Goal: Task Accomplishment & Management: Manage account settings

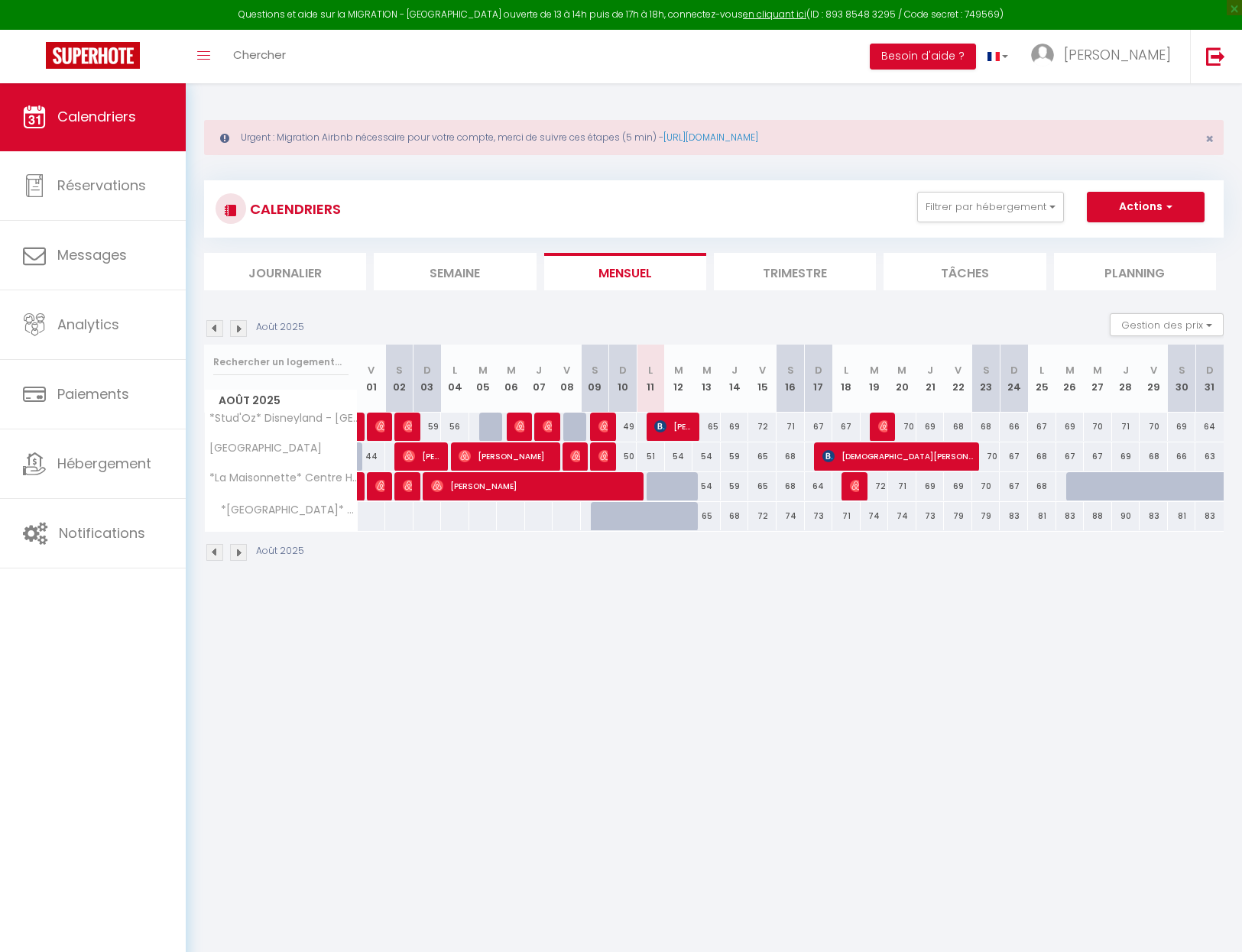
click at [136, 54] on img at bounding box center [93, 55] width 94 height 26
click at [96, 171] on link "Réservations" at bounding box center [93, 185] width 185 height 69
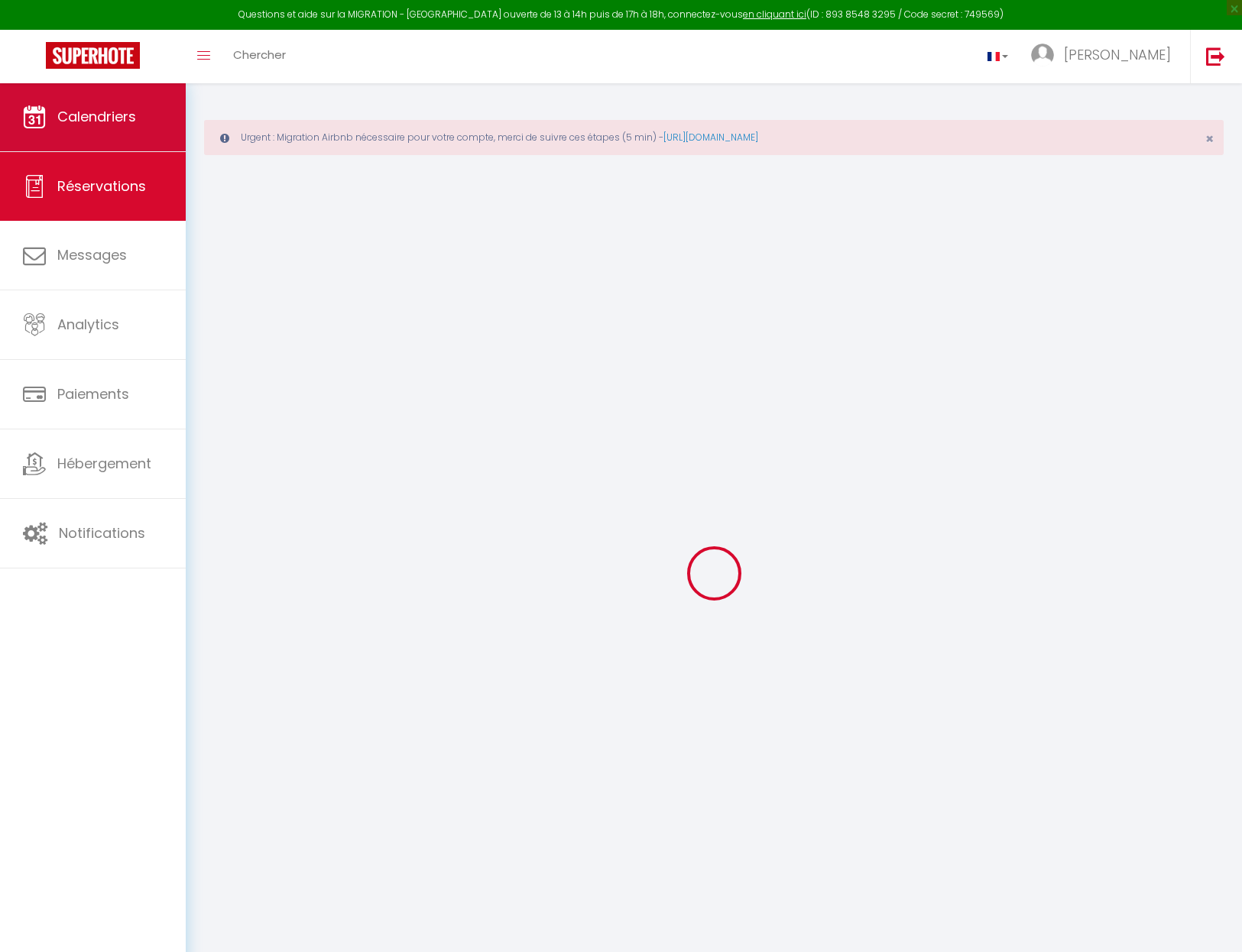
click at [100, 121] on span "Calendriers" at bounding box center [96, 116] width 79 height 19
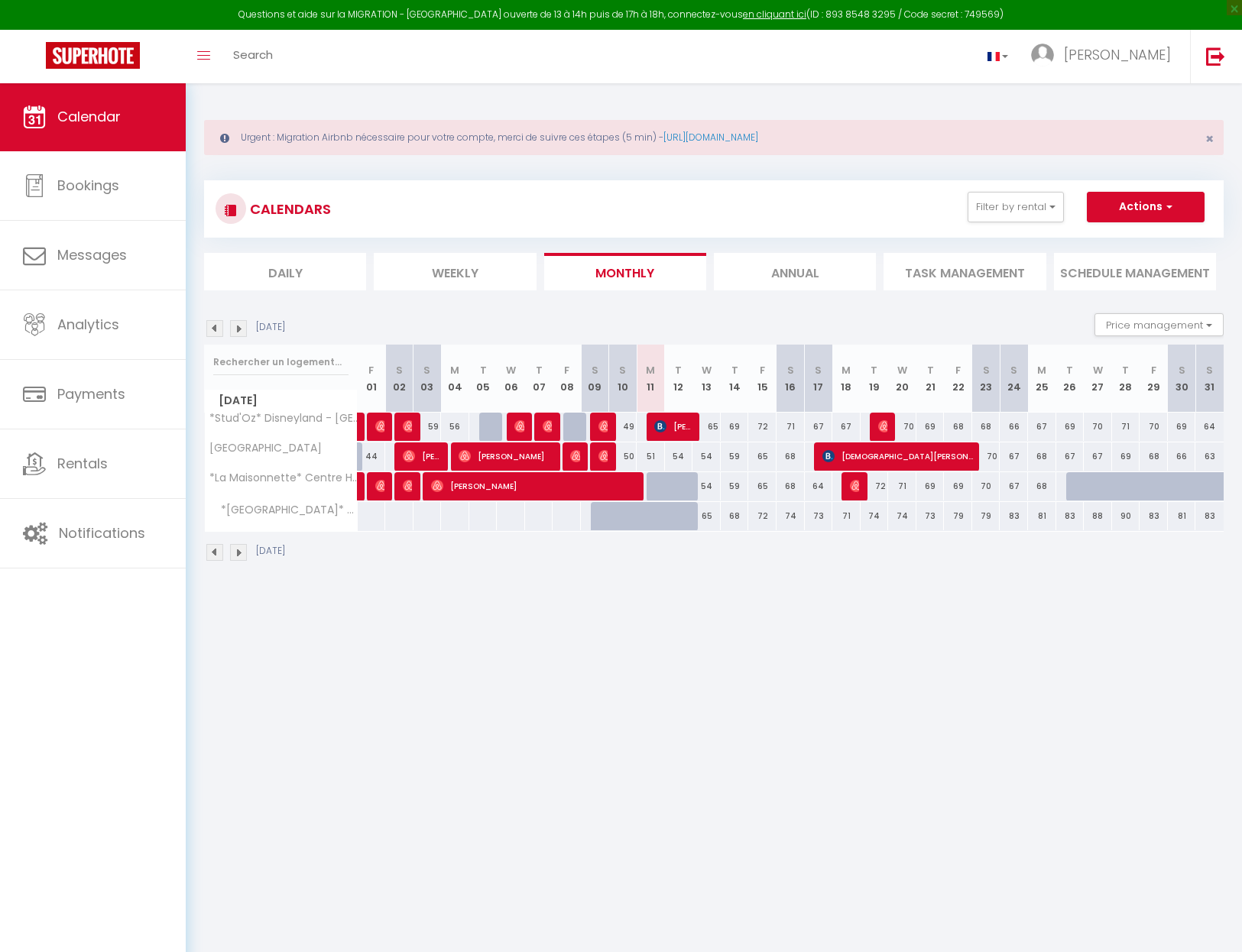
click at [601, 420] on img at bounding box center [604, 426] width 12 height 12
select select "OK"
select select "0"
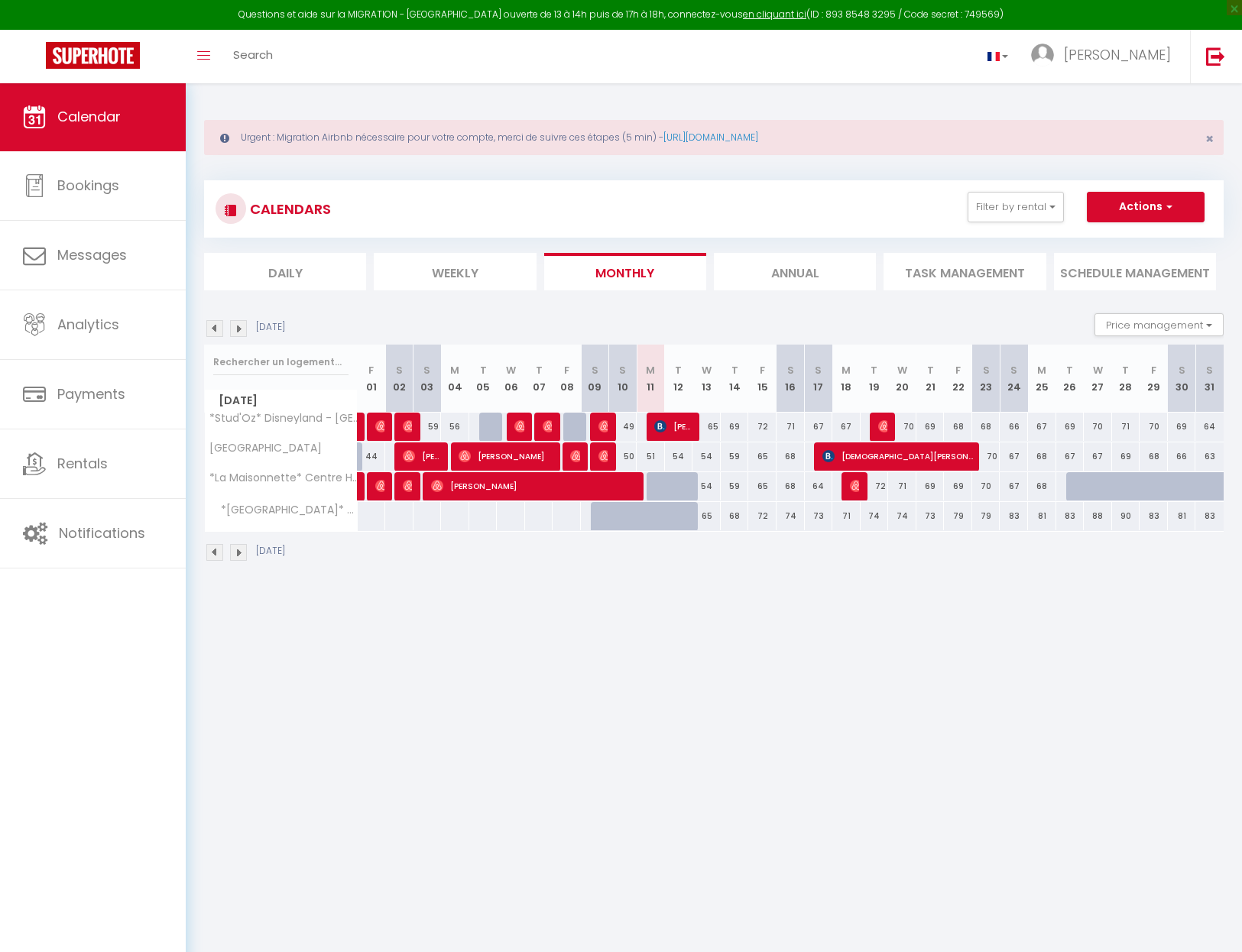
select select "1"
select select
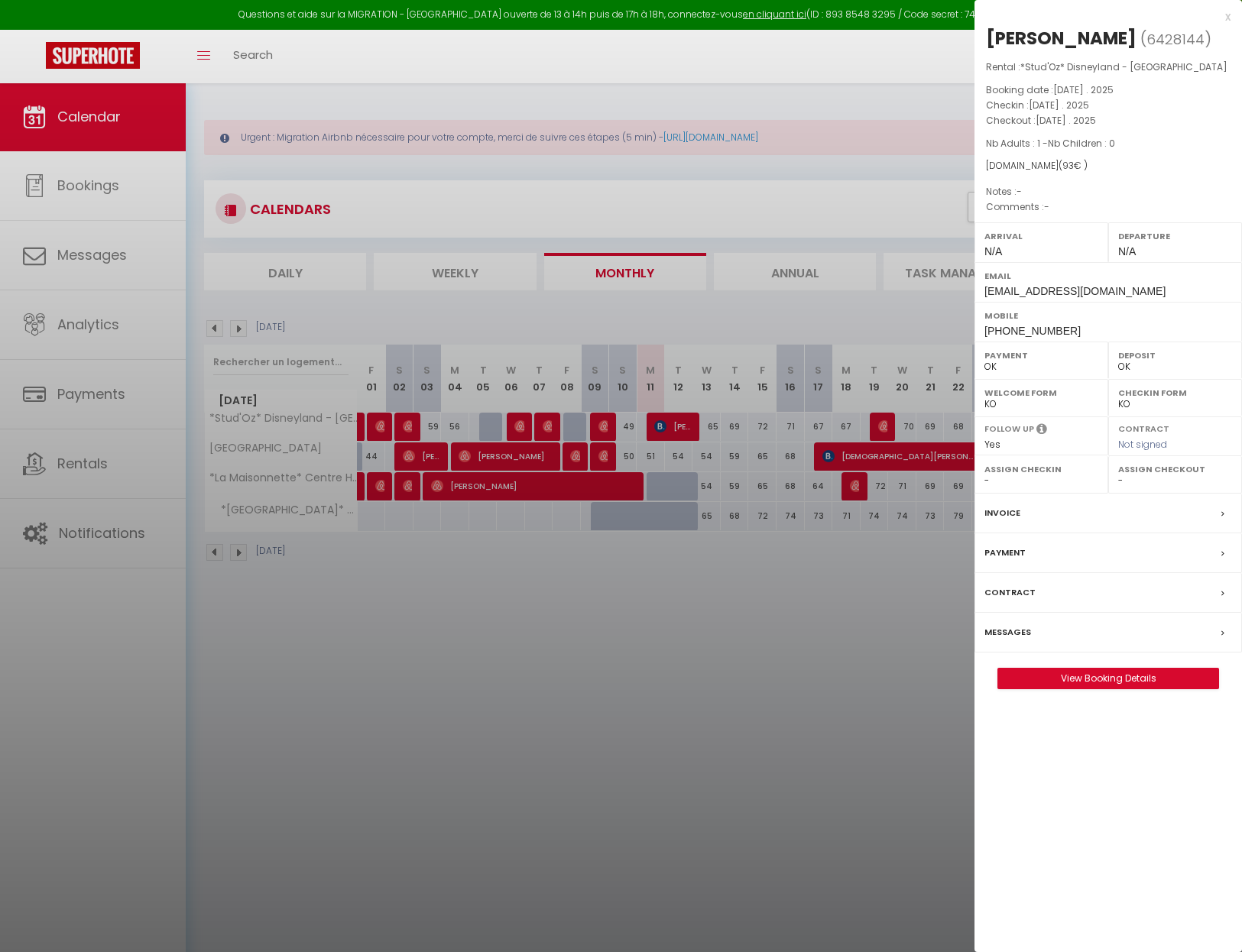
click at [602, 403] on div at bounding box center [621, 476] width 1242 height 952
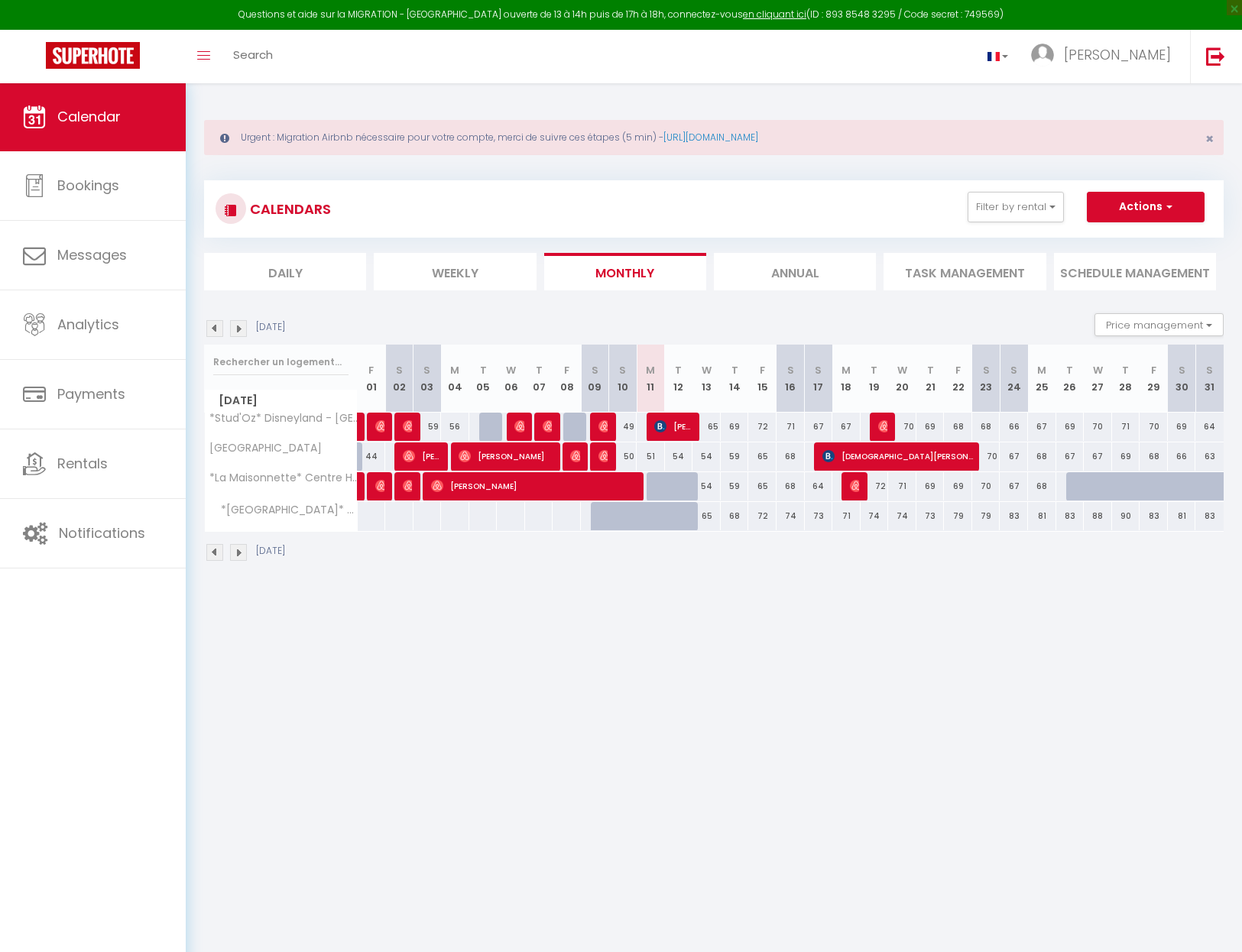
click at [553, 427] on div at bounding box center [546, 427] width 28 height 29
type input "55"
type input "Ven 08 Août 2025"
type input "Sam 09 Août 2025"
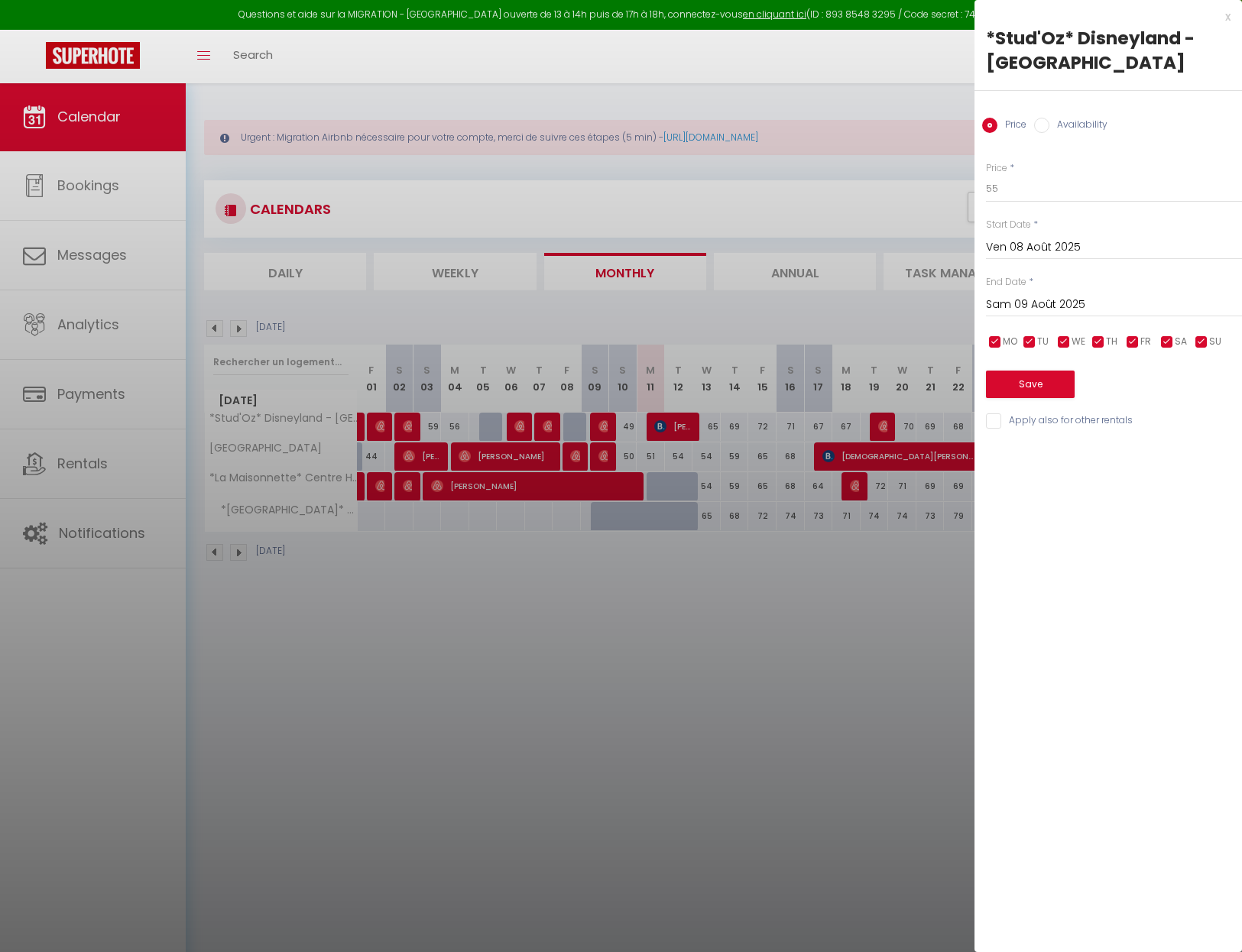
click at [550, 428] on div at bounding box center [621, 476] width 1242 height 952
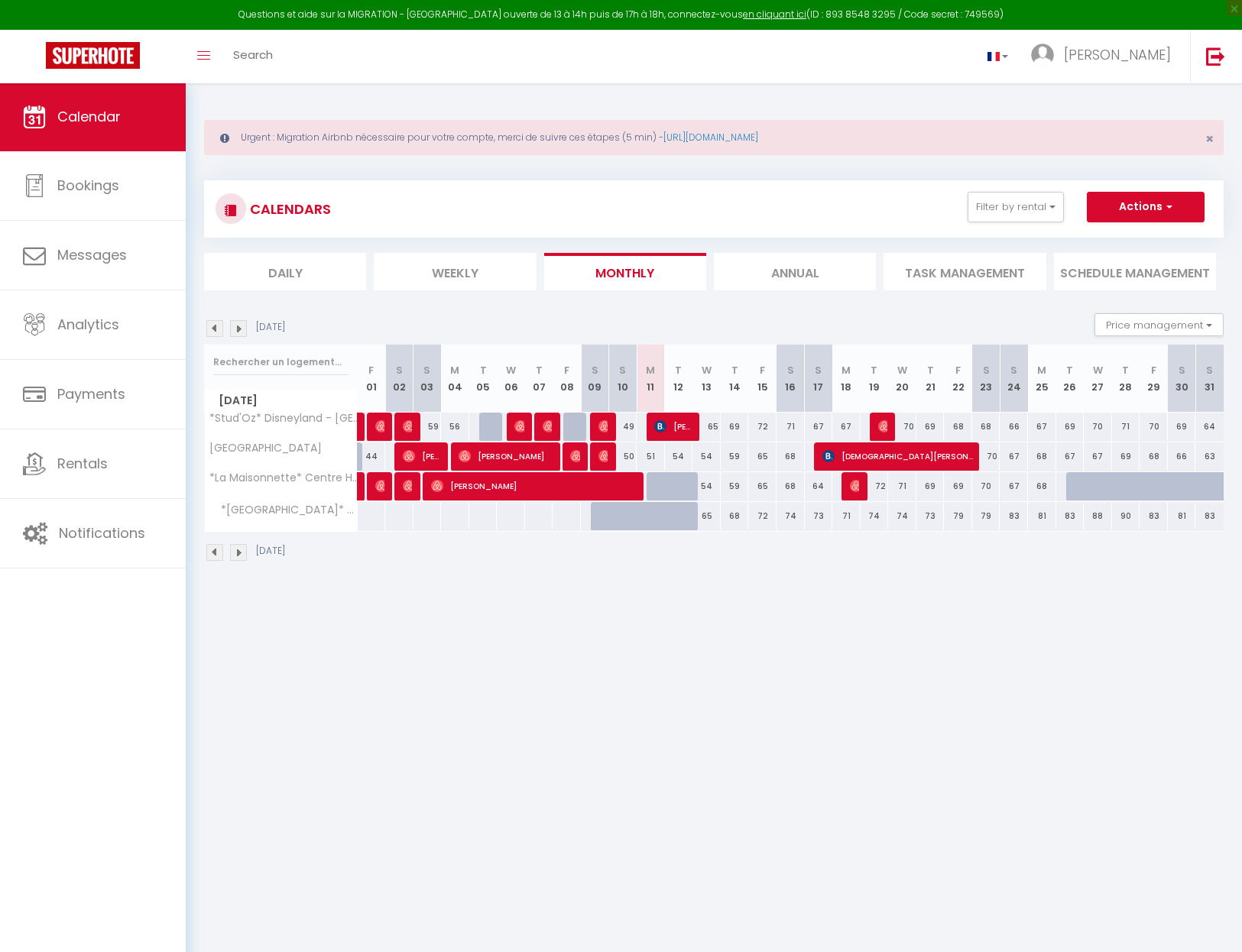
click at [549, 428] on img at bounding box center [549, 426] width 12 height 12
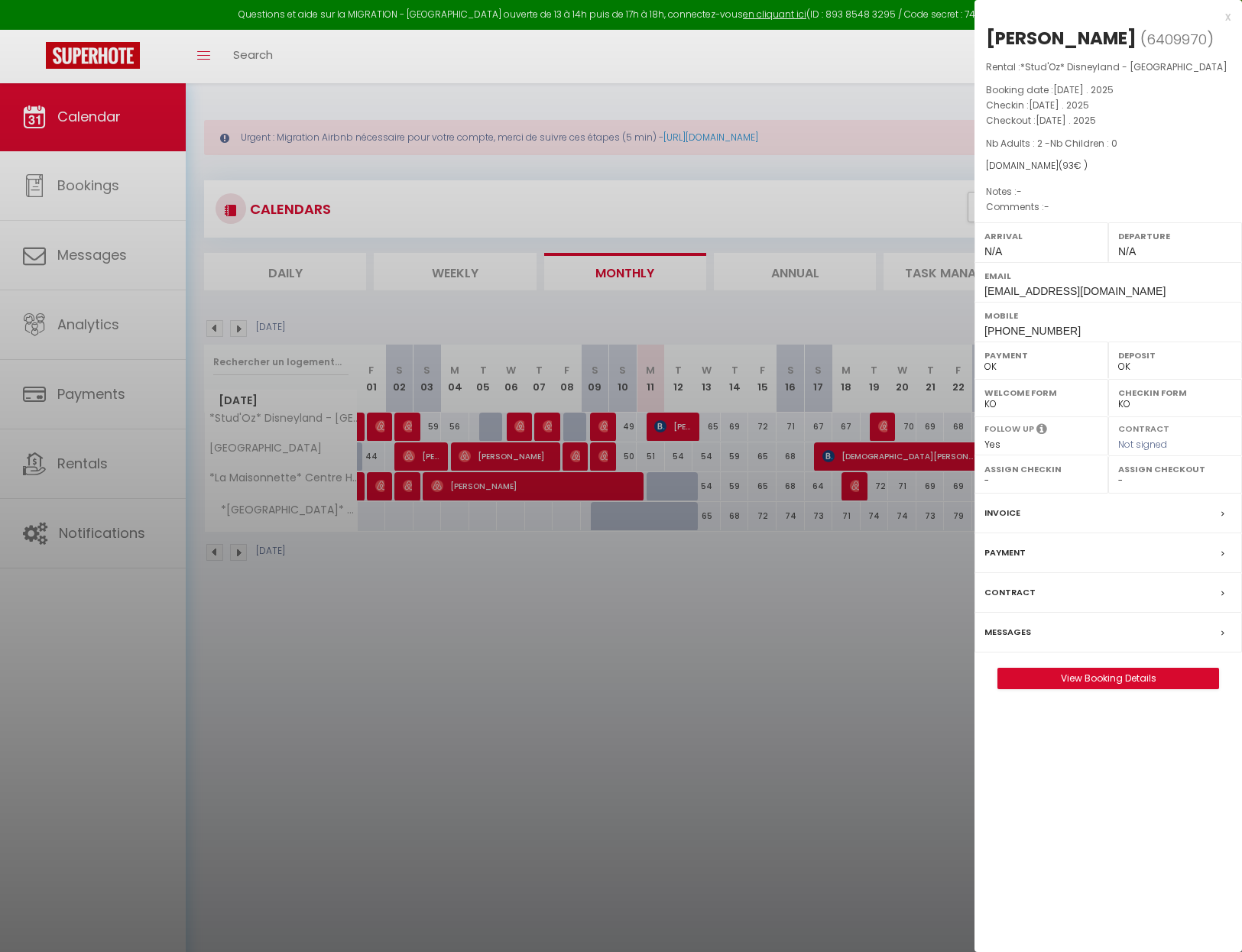
click at [546, 389] on div at bounding box center [621, 476] width 1242 height 952
